Goal: Download file/media

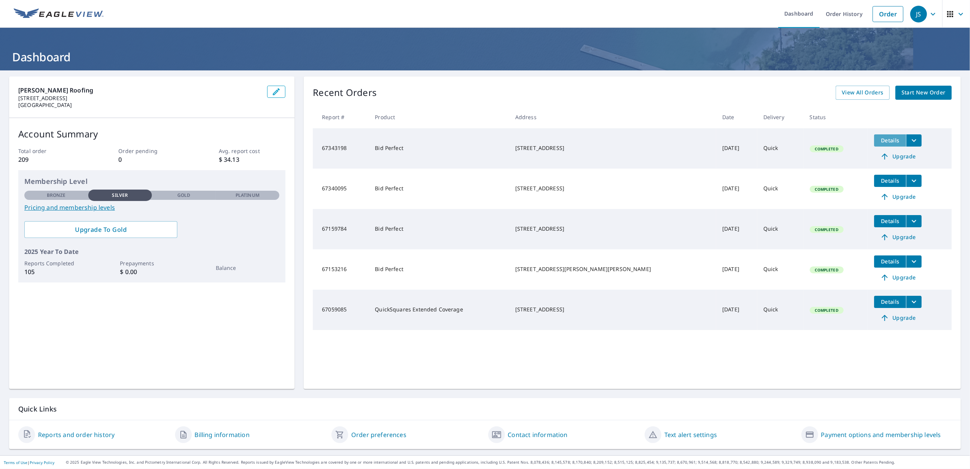
click at [878, 140] on span "Details" at bounding box center [889, 140] width 23 height 7
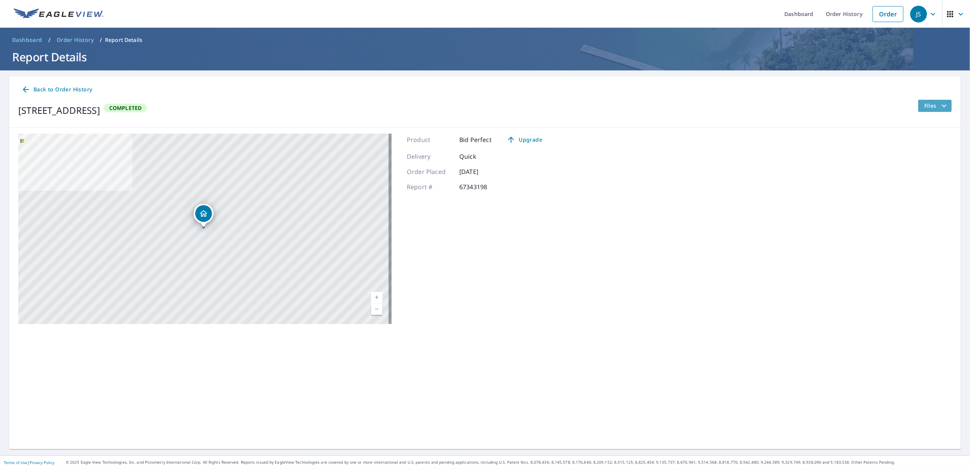
click at [924, 106] on span "Files" at bounding box center [936, 105] width 24 height 9
click at [851, 160] on label "Bid Perfect Report" at bounding box center [843, 159] width 47 height 7
click at [820, 160] on input "Bid Perfect Report" at bounding box center [812, 160] width 16 height 16
checkbox input "true"
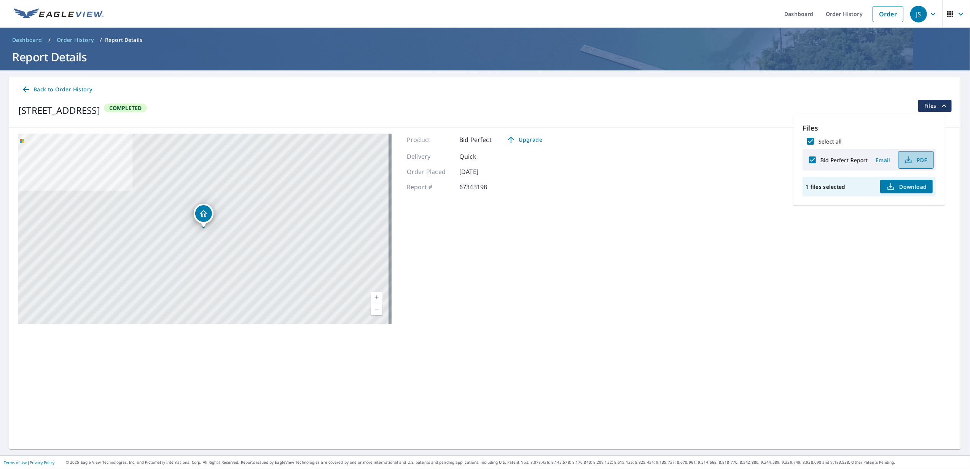
click at [925, 159] on span "PDF" at bounding box center [915, 159] width 24 height 9
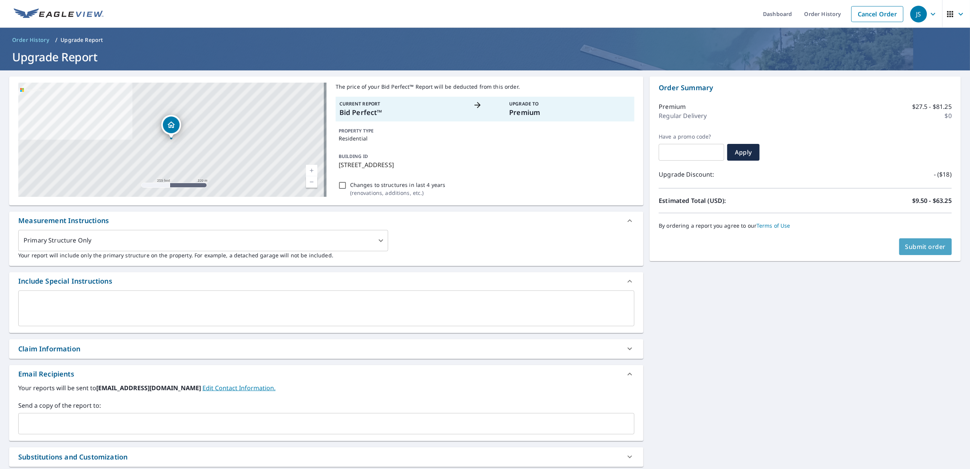
click at [913, 249] on span "Submit order" at bounding box center [925, 246] width 41 height 8
